Goal: Navigation & Orientation: Find specific page/section

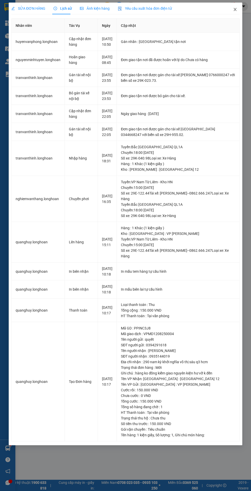
click at [235, 9] on icon "close" at bounding box center [234, 9] width 3 height 3
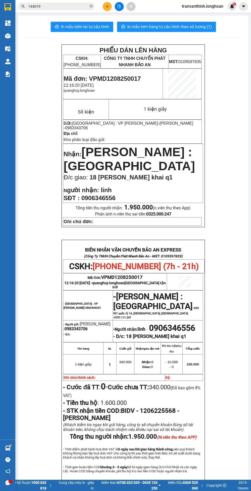
click at [8, 37] on img at bounding box center [7, 35] width 5 height 5
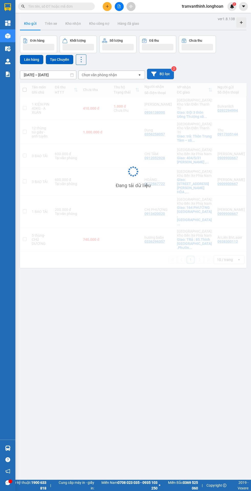
click at [161, 72] on button "Bộ lọc" at bounding box center [160, 74] width 27 height 10
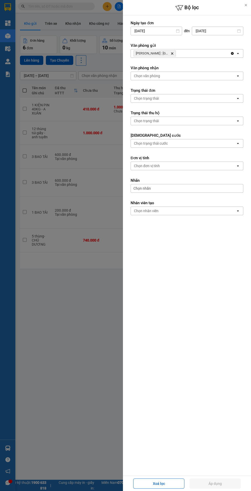
click at [172, 53] on icon "Hồ Chí Minh : Kho Quận 12, close by backspace" at bounding box center [172, 53] width 2 height 2
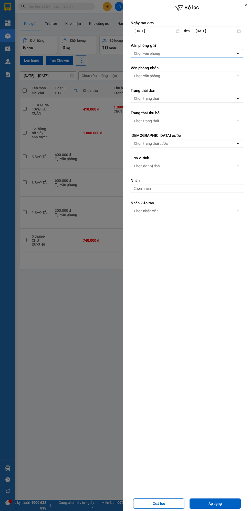
click at [166, 52] on div "Chọn văn phòng" at bounding box center [183, 53] width 105 height 8
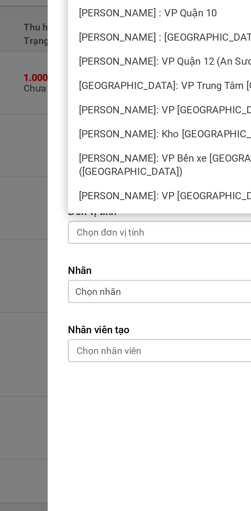
click at [156, 150] on span "[PERSON_NAME]: VP [GEOGRAPHIC_DATA]" at bounding box center [172, 152] width 74 height 5
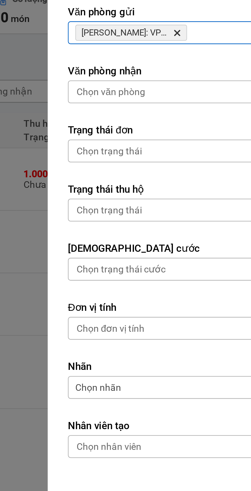
click at [172, 53] on icon "Hồ Chí Minh: VP Quận Tân Bình, close by backspace" at bounding box center [172, 53] width 2 height 2
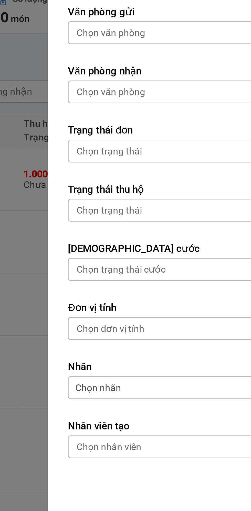
click at [157, 54] on div "Chọn văn phòng" at bounding box center [147, 53] width 26 height 5
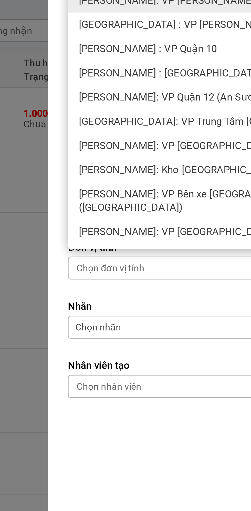
click at [151, 139] on span "[PERSON_NAME]: VP Bến xe [GEOGRAPHIC_DATA] ([GEOGRAPHIC_DATA])" at bounding box center [188, 140] width 106 height 10
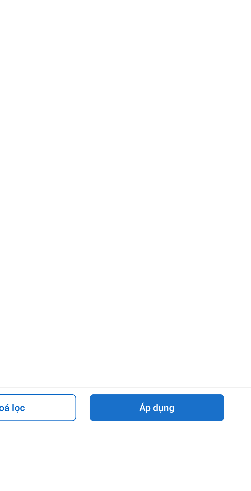
click at [221, 489] on button "Áp dụng" at bounding box center [214, 484] width 51 height 10
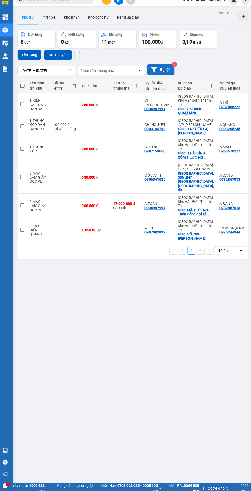
click at [164, 74] on button "Bộ lọc" at bounding box center [160, 75] width 27 height 10
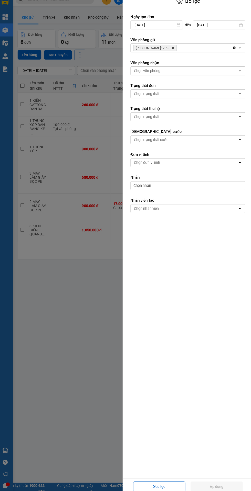
click at [172, 53] on icon "Hồ Chí Minh: VP Bến xe Miền Tây (Quận Bình Tân), close by backspace" at bounding box center [172, 53] width 2 height 2
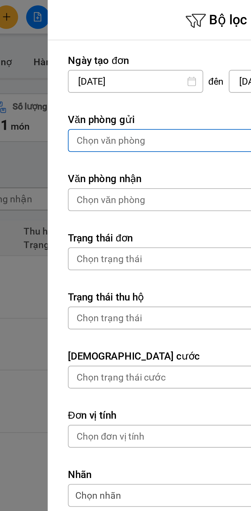
click at [146, 51] on div "Chọn văn phòng" at bounding box center [147, 53] width 26 height 5
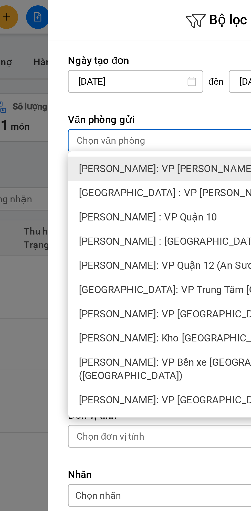
click at [150, 81] on span "[PERSON_NAME] : VP Quận 10" at bounding box center [161, 82] width 52 height 5
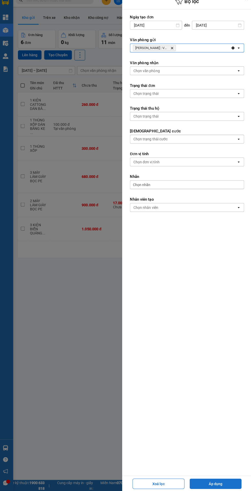
click at [215, 482] on button "Áp dụng" at bounding box center [214, 484] width 51 height 10
